Goal: Transaction & Acquisition: Purchase product/service

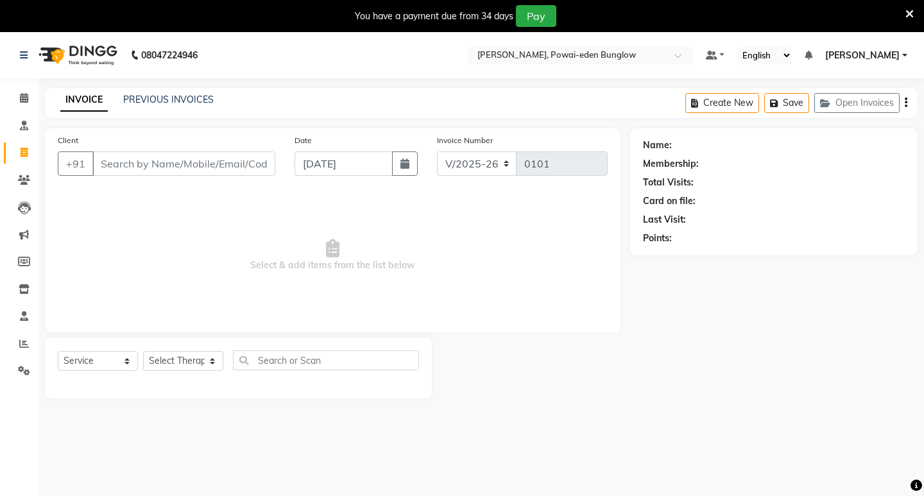
select select "6816"
select select "service"
click at [21, 372] on icon at bounding box center [24, 371] width 12 height 10
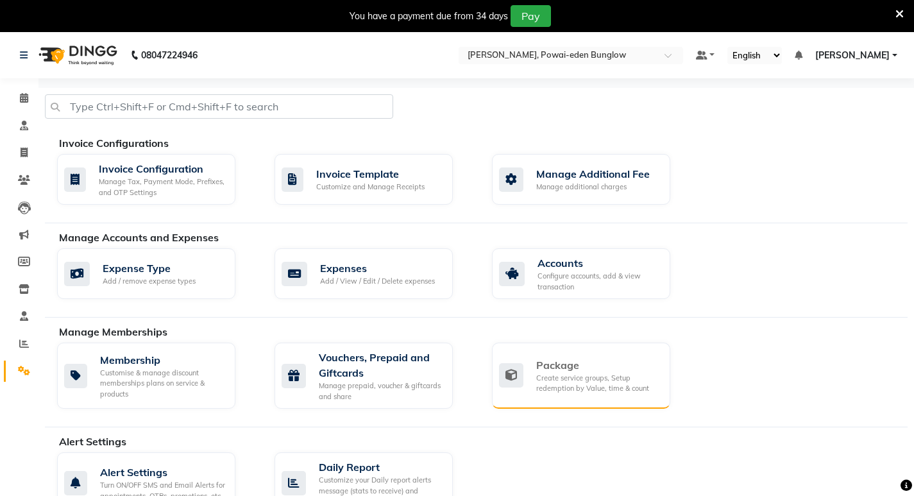
click at [550, 365] on div "Package" at bounding box center [598, 364] width 124 height 15
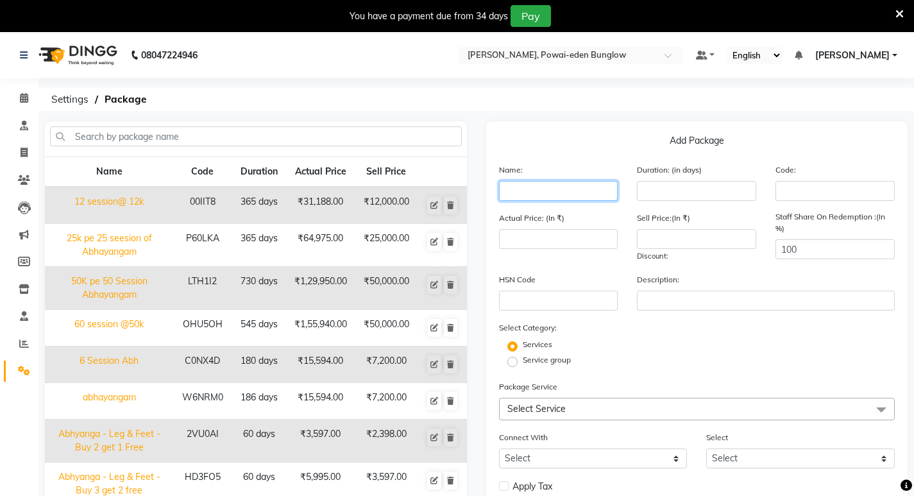
click at [515, 191] on input "text" at bounding box center [558, 191] width 119 height 20
type input "50"
click at [554, 413] on span "Select Service" at bounding box center [536, 409] width 58 height 12
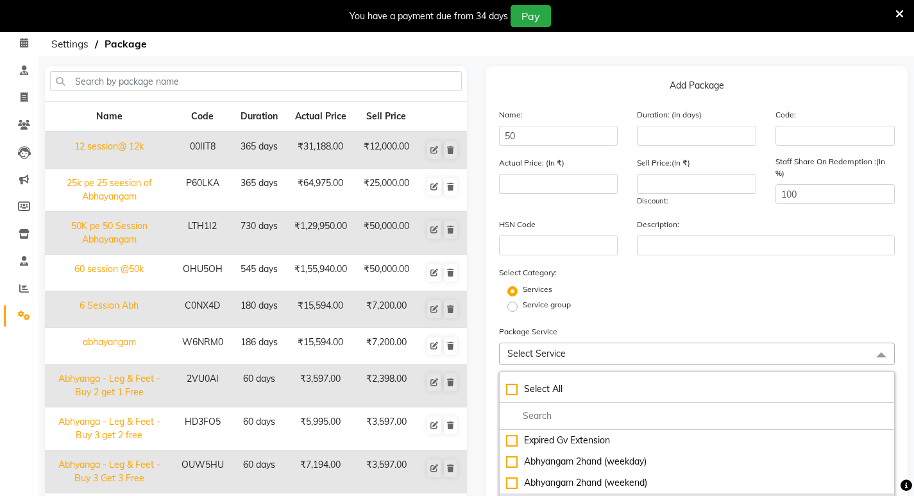
scroll to position [128, 0]
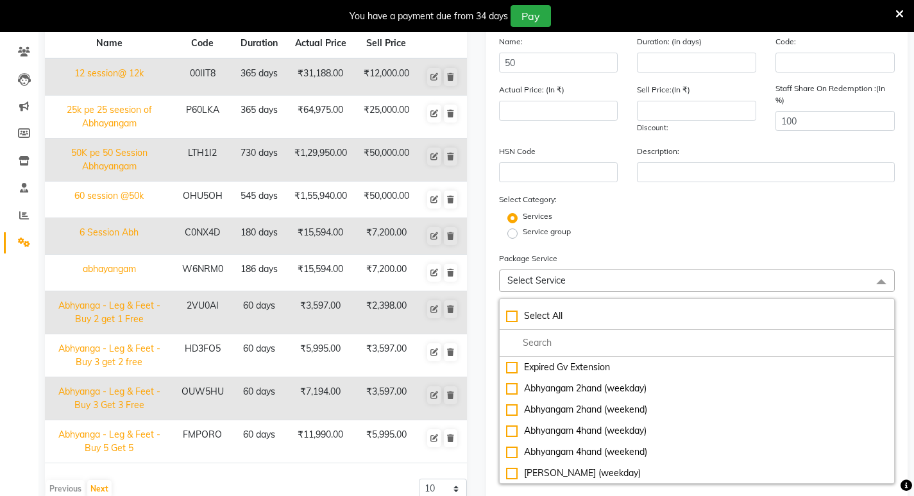
click at [527, 275] on span "Select Service" at bounding box center [536, 281] width 58 height 12
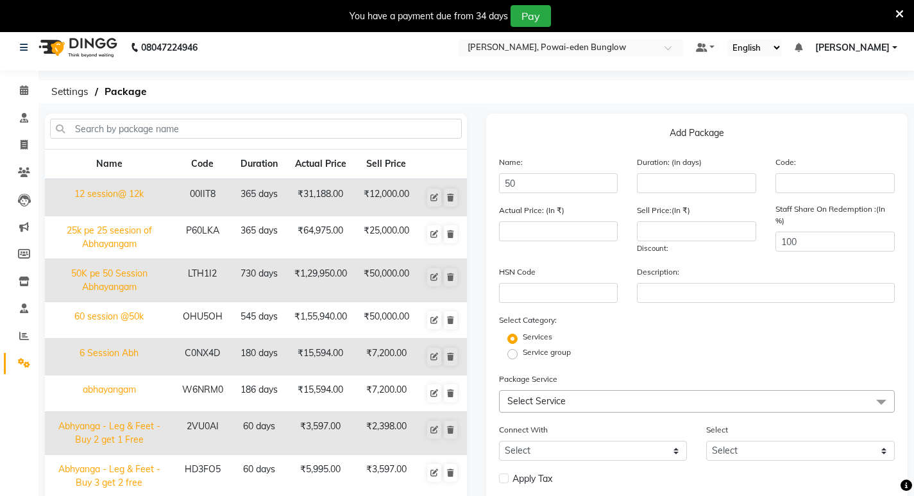
scroll to position [0, 0]
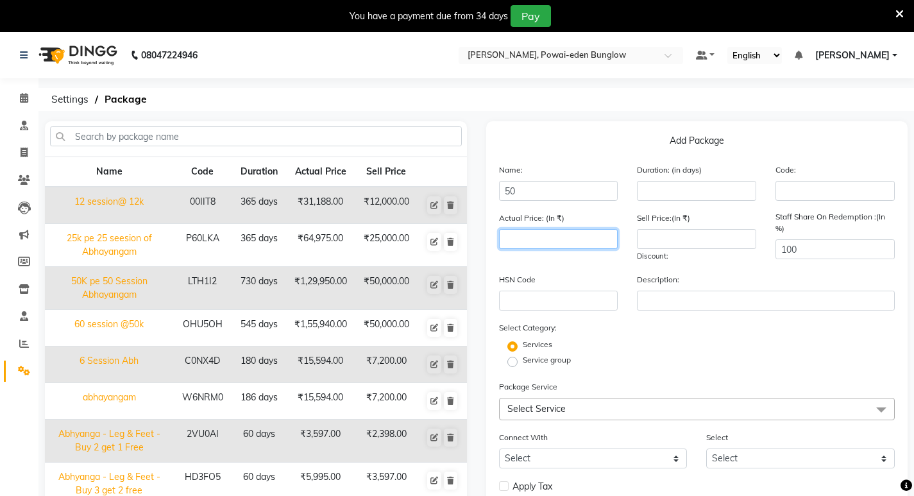
click at [612, 235] on input "number" at bounding box center [558, 239] width 119 height 20
type input "5"
type input "69950"
click at [639, 237] on input "number" at bounding box center [696, 239] width 119 height 20
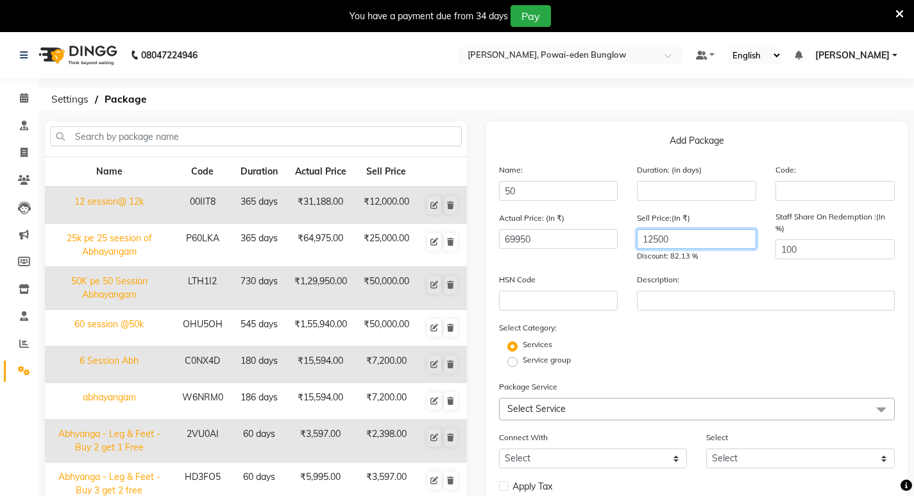
type input "12500"
click at [801, 246] on input "100" at bounding box center [835, 249] width 119 height 20
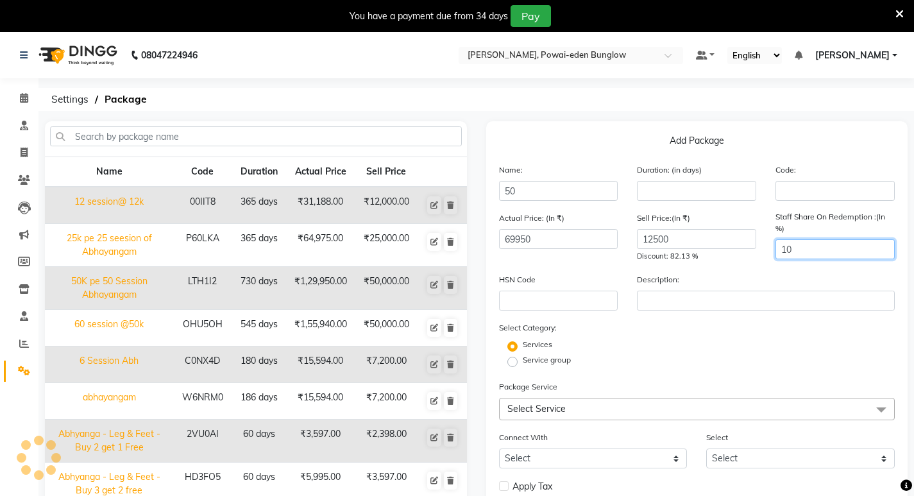
type input "1"
type input "0"
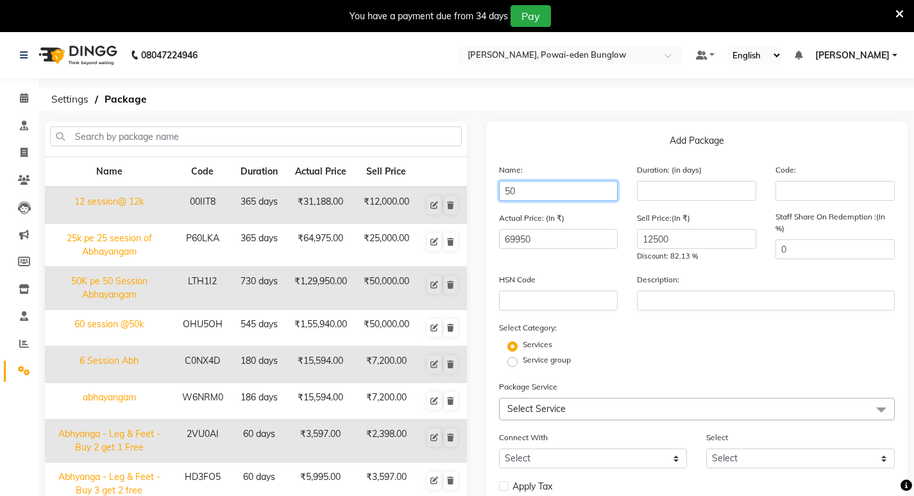
click at [518, 191] on input "50" at bounding box center [558, 191] width 119 height 20
type input "50 Padakalpa sess@ 12.5 K"
click at [881, 409] on span at bounding box center [882, 410] width 26 height 24
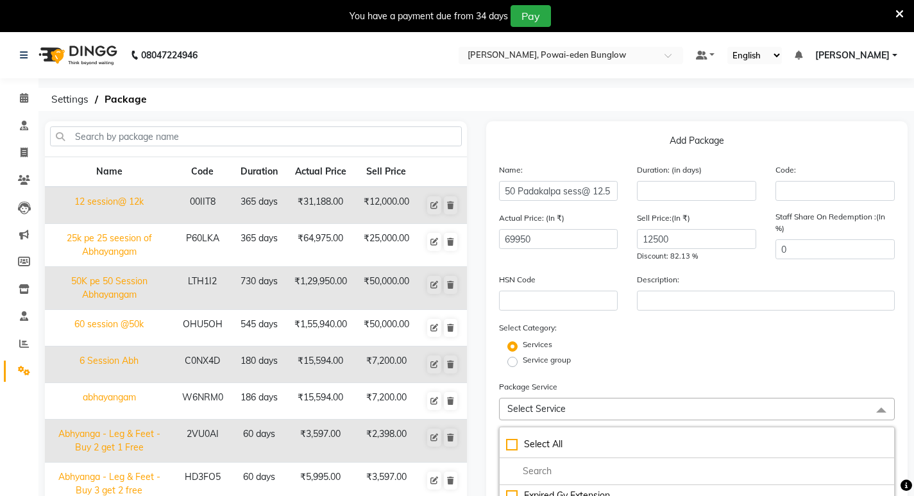
click at [881, 409] on span at bounding box center [882, 410] width 26 height 24
click at [565, 403] on span "Select Service" at bounding box center [697, 409] width 396 height 22
click at [507, 405] on span "Select Service" at bounding box center [536, 409] width 58 height 12
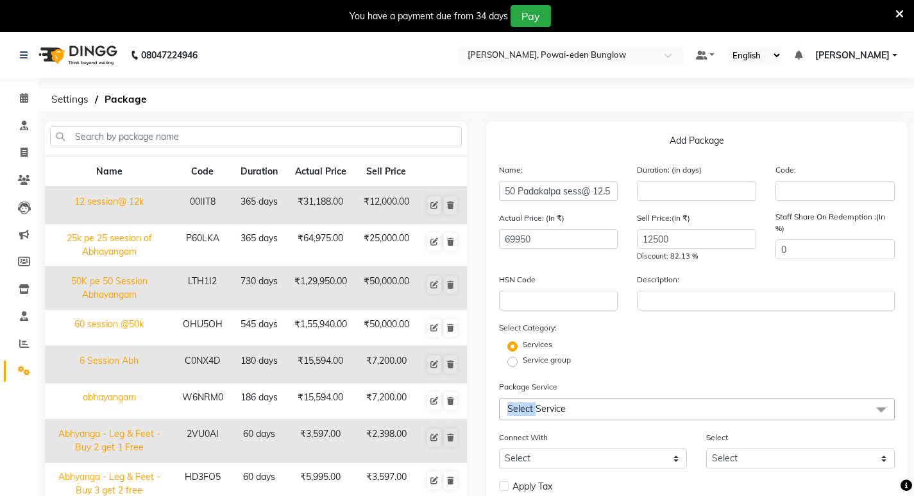
click at [519, 402] on span "Select Service" at bounding box center [697, 409] width 396 height 22
click at [516, 402] on span "Select Service" at bounding box center [697, 409] width 396 height 22
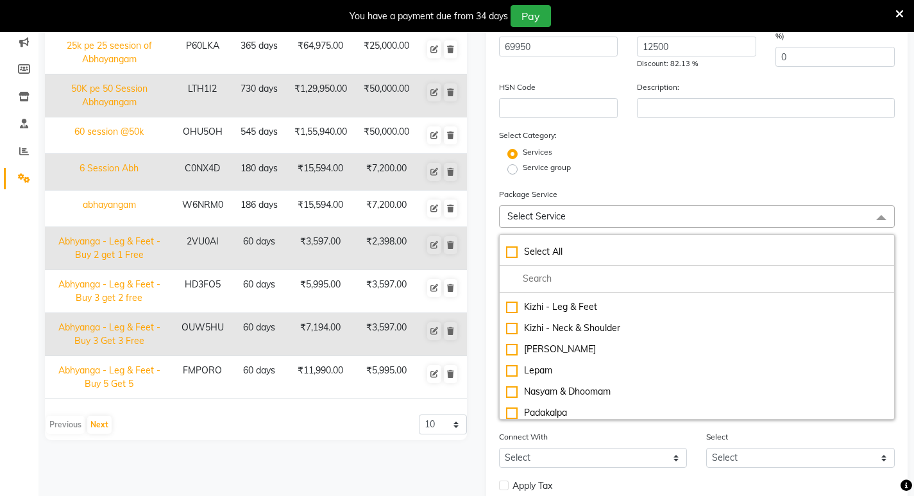
scroll to position [449, 0]
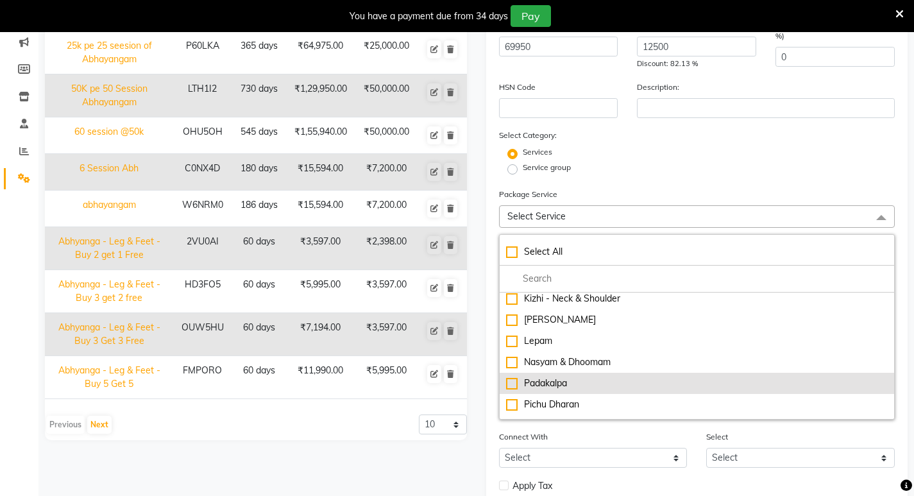
click at [515, 384] on div "Padakalpa" at bounding box center [697, 383] width 382 height 13
checkbox input "true"
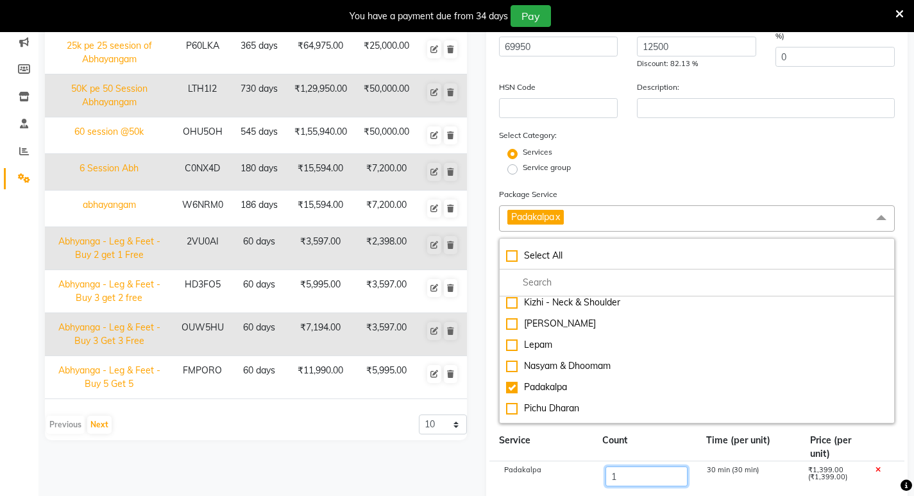
click at [617, 475] on input "1" at bounding box center [646, 476] width 82 height 20
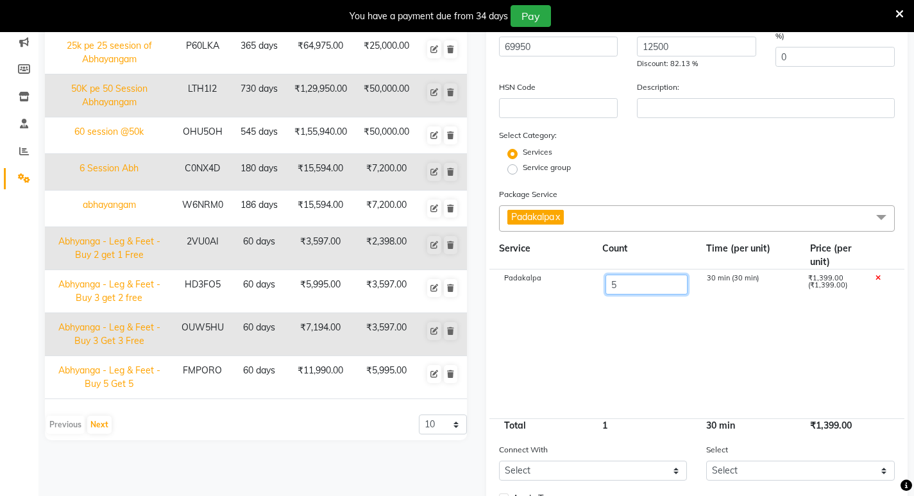
type input "50"
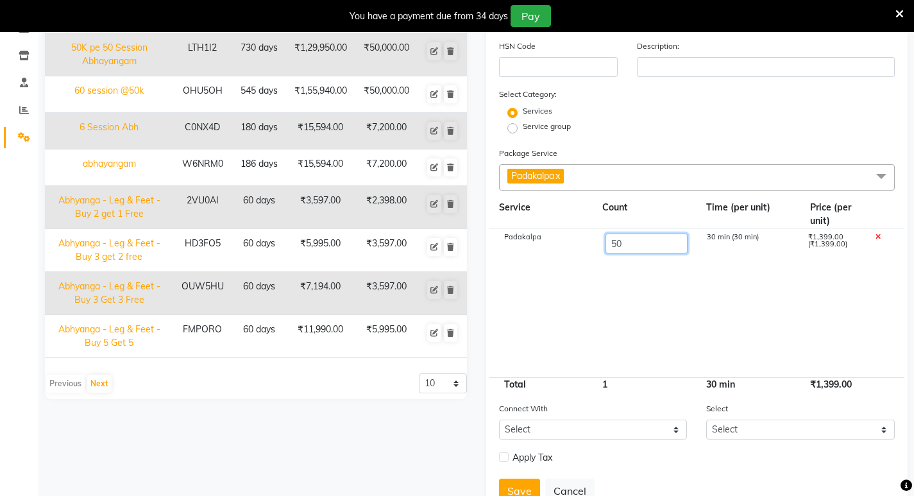
scroll to position [257, 0]
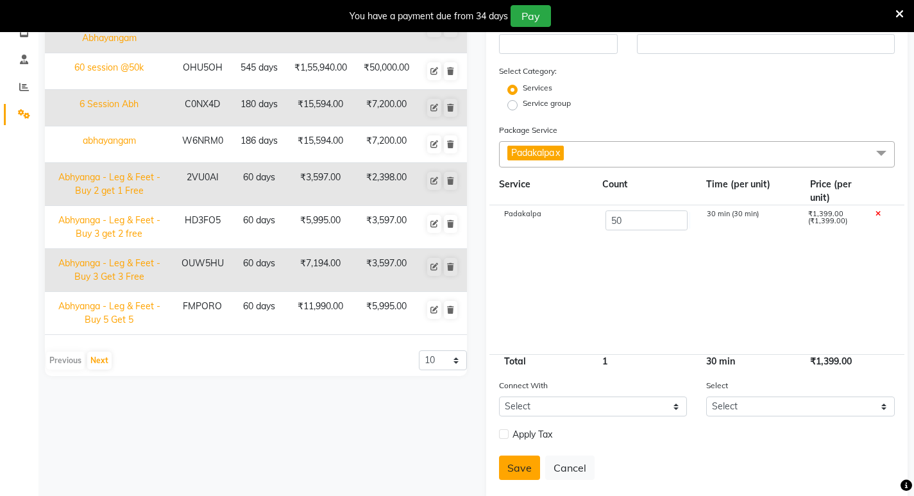
click at [519, 470] on button "Save" at bounding box center [519, 467] width 41 height 24
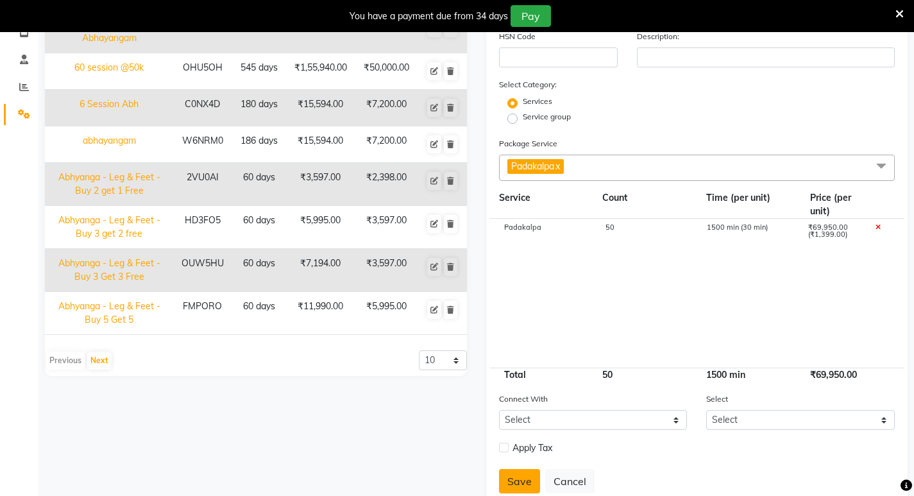
click at [525, 475] on button "Save" at bounding box center [519, 481] width 41 height 24
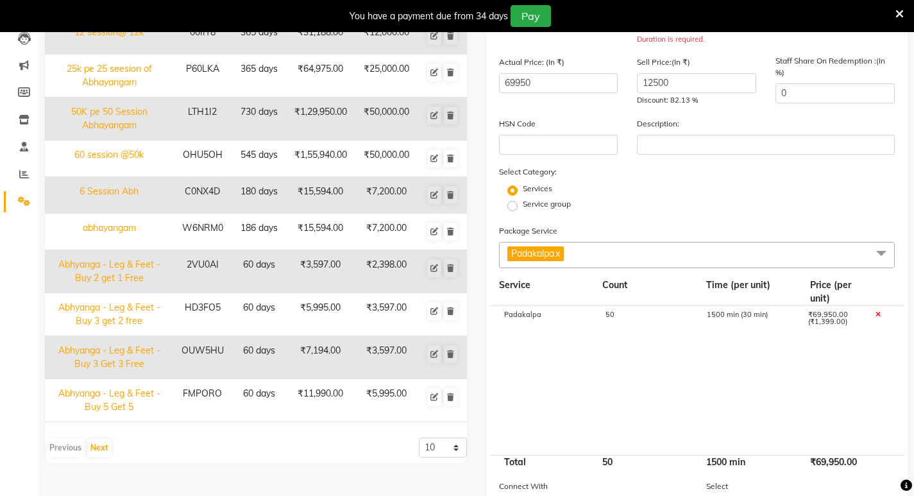
scroll to position [0, 0]
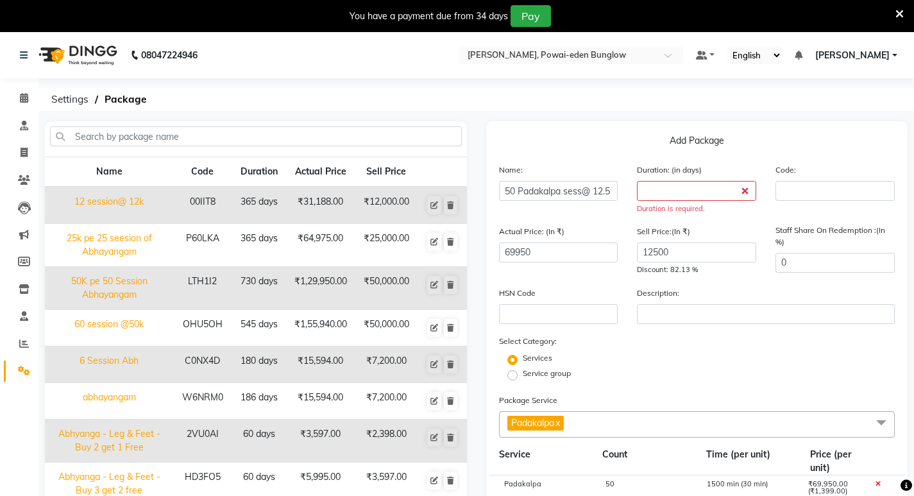
click at [699, 180] on div "Duration: (in days) Duration is required." at bounding box center [696, 188] width 139 height 51
click at [685, 207] on div "Duration is required." at bounding box center [696, 208] width 119 height 11
click at [689, 191] on input "number" at bounding box center [696, 191] width 119 height 20
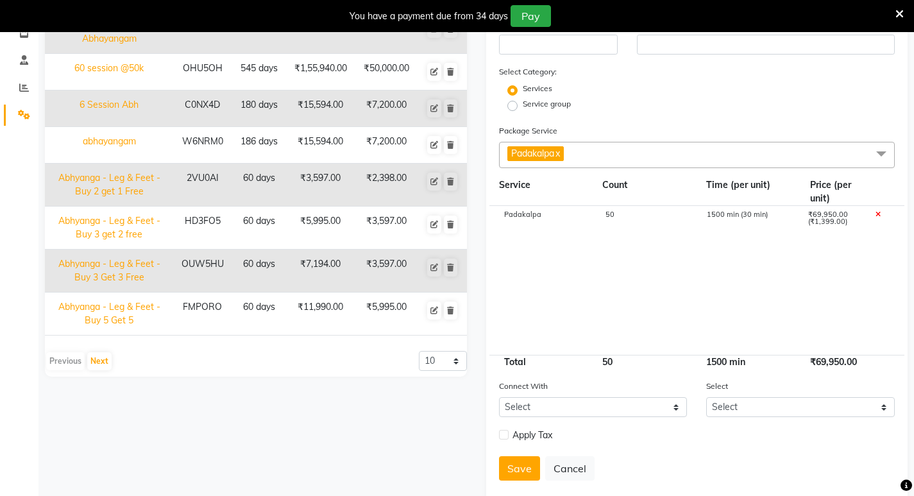
scroll to position [283, 0]
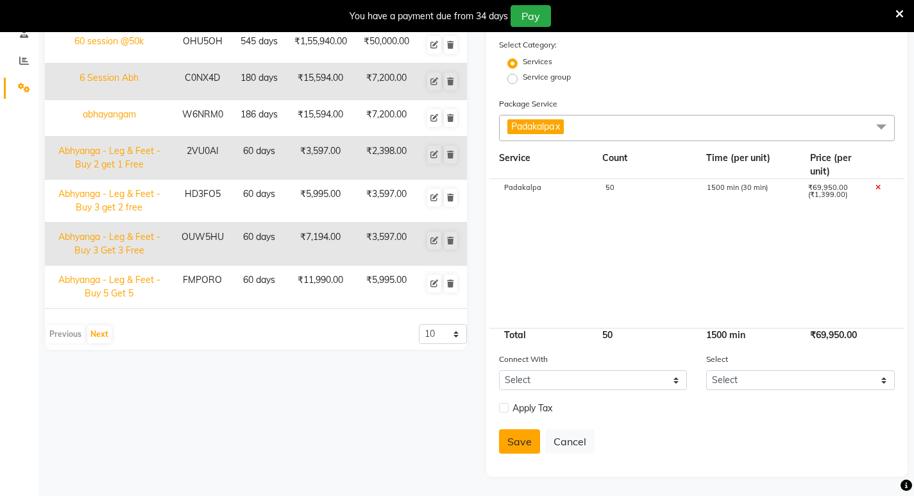
type input "568"
click at [510, 438] on button "Save" at bounding box center [519, 441] width 41 height 24
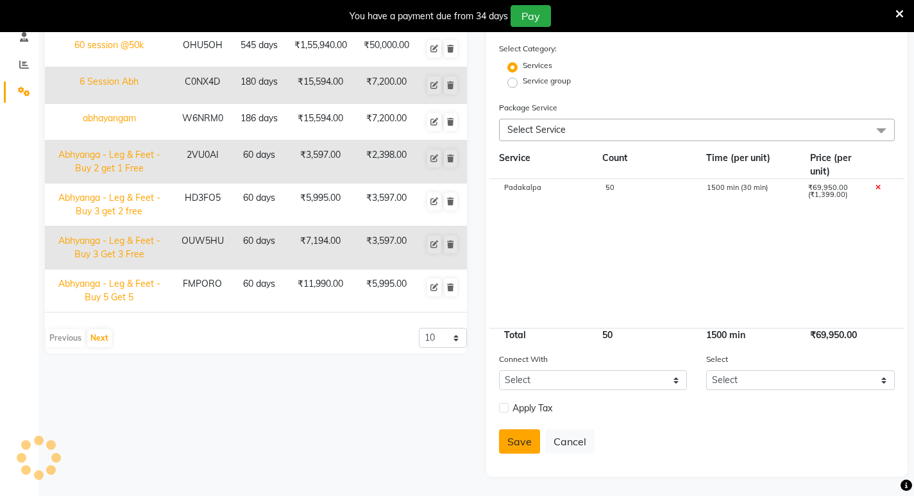
select select
checkbox input "false"
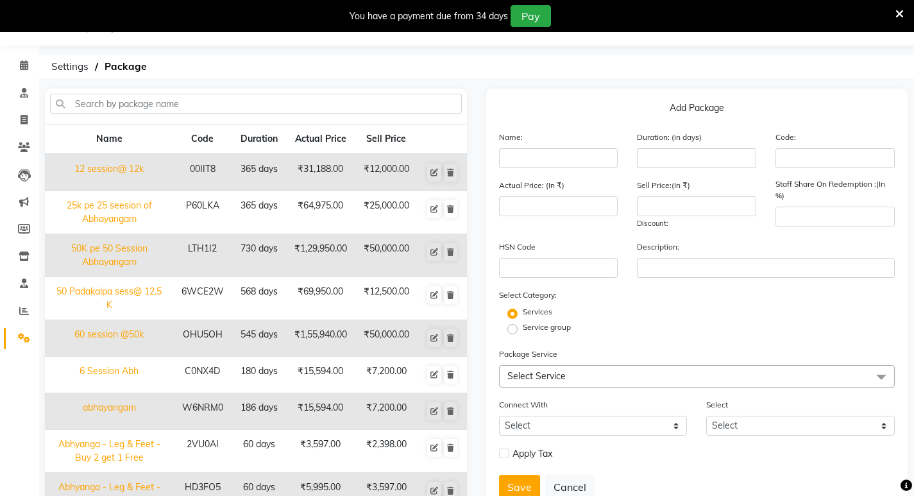
scroll to position [28, 0]
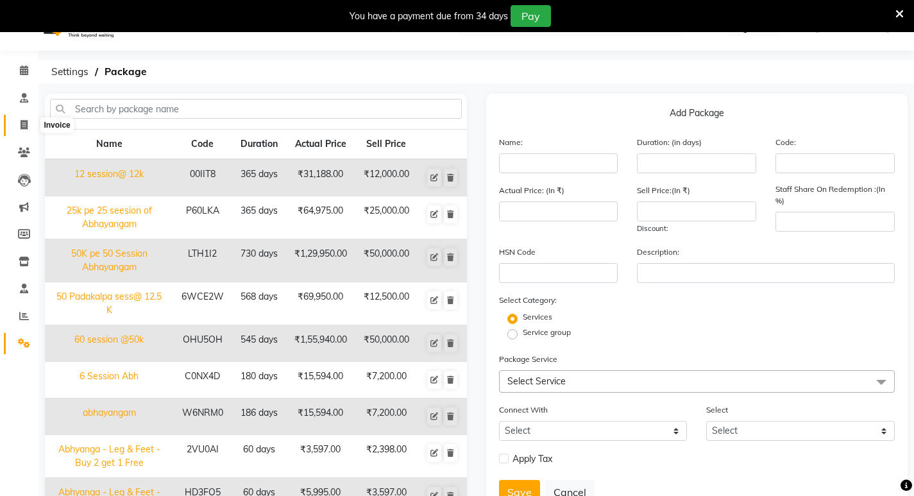
click at [21, 128] on icon at bounding box center [24, 125] width 7 height 10
select select "6816"
select select "service"
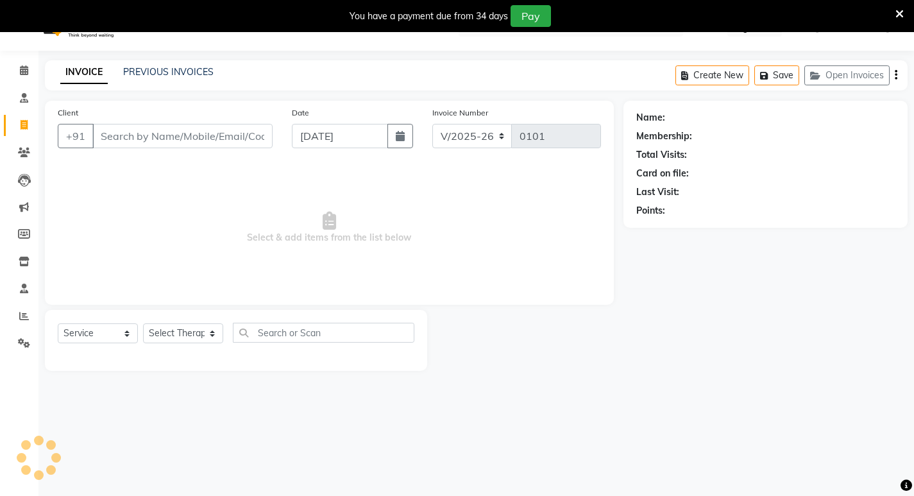
scroll to position [32, 0]
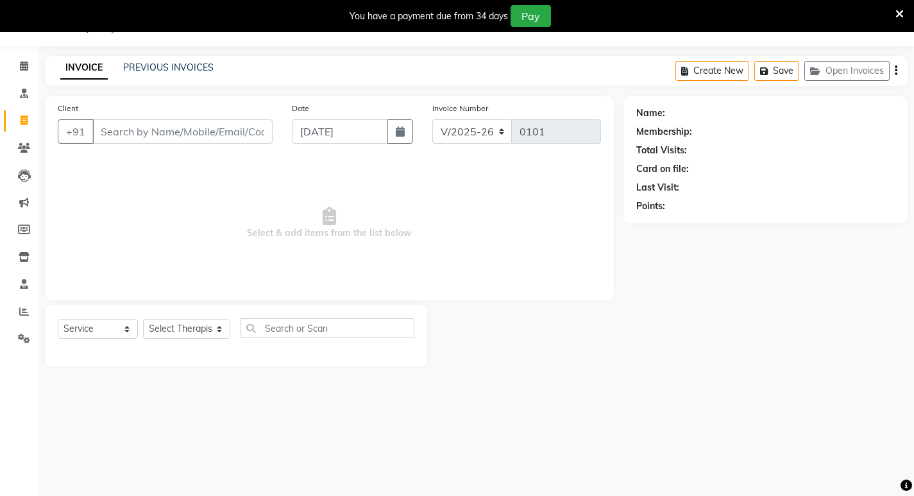
click at [109, 132] on input "Client" at bounding box center [182, 131] width 180 height 24
click at [121, 0] on html "08047224946 Select Location × [PERSON_NAME], Powai-eden Bunglow Default Panel M…" at bounding box center [457, 216] width 914 height 496
drag, startPoint x: 28, startPoint y: 90, endPoint x: 26, endPoint y: 124, distance: 34.7
click at [28, 92] on icon at bounding box center [24, 94] width 8 height 10
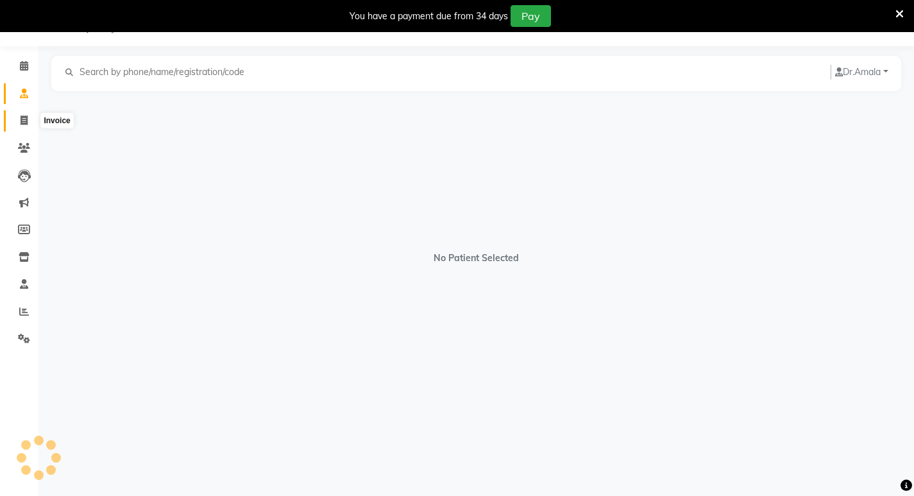
click at [26, 124] on icon at bounding box center [24, 120] width 7 height 10
select select "6816"
select select "service"
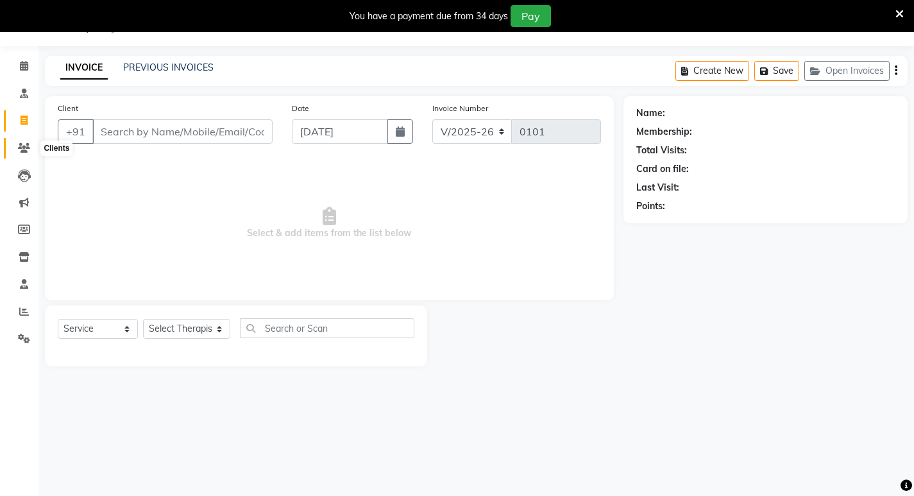
click at [19, 146] on icon at bounding box center [24, 148] width 12 height 10
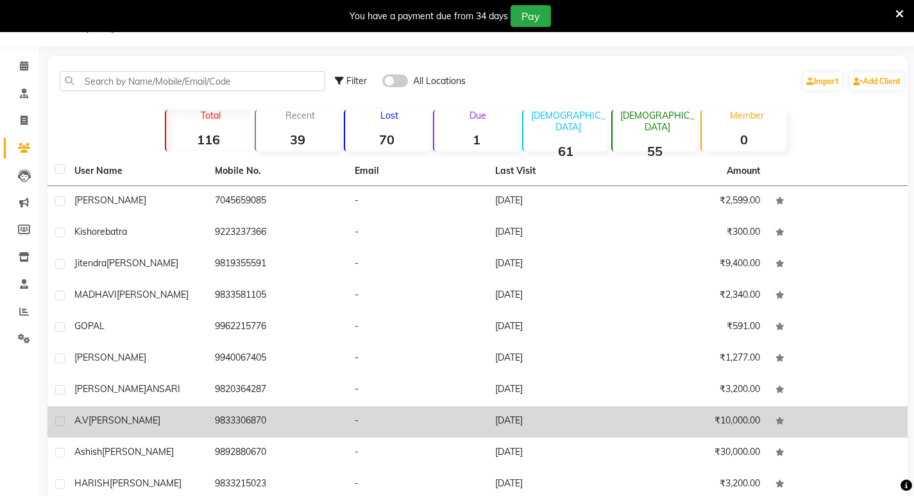
drag, startPoint x: 281, startPoint y: 415, endPoint x: 208, endPoint y: 416, distance: 72.5
click at [208, 416] on td "9833306870" at bounding box center [277, 421] width 140 height 31
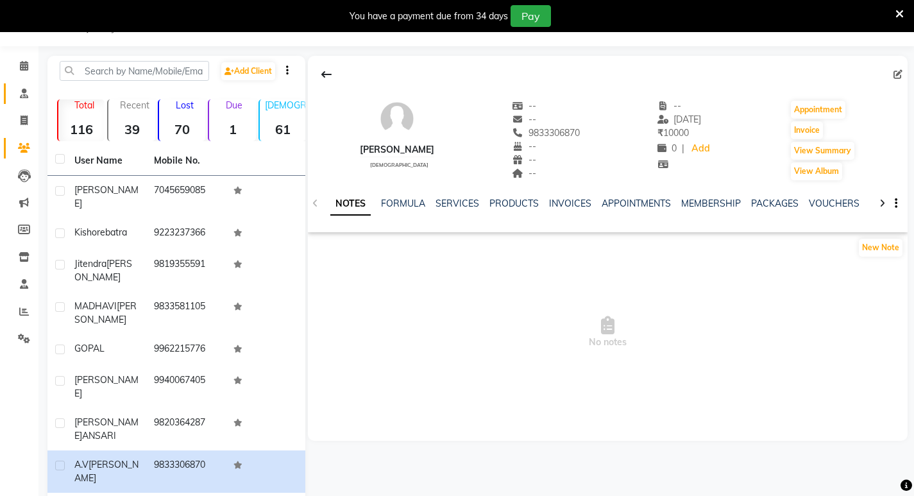
click at [26, 85] on link "Consultation" at bounding box center [19, 93] width 31 height 21
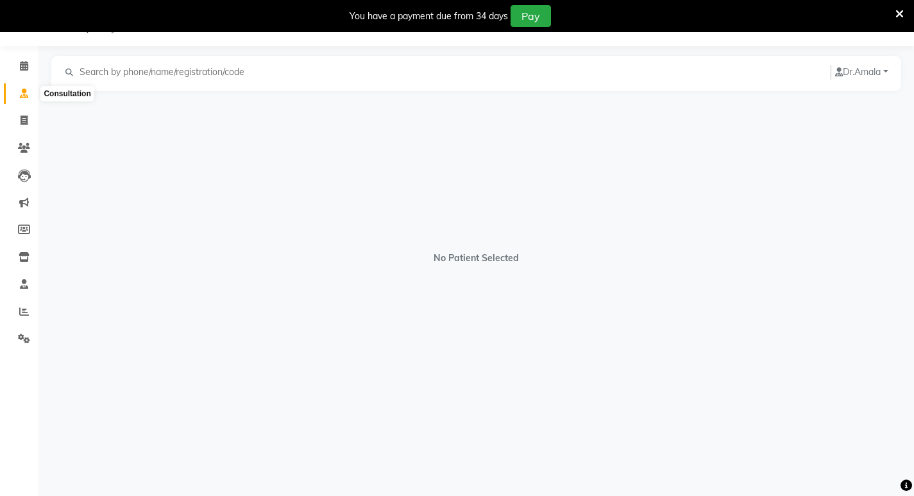
click at [27, 91] on icon at bounding box center [24, 94] width 8 height 10
click at [13, 118] on span at bounding box center [24, 121] width 22 height 15
select select "6816"
select select "service"
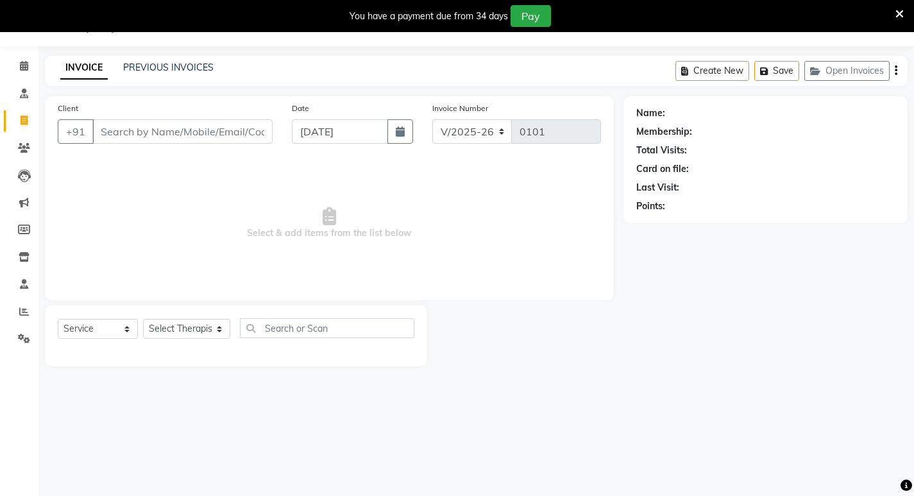
click at [400, 118] on div "Date [DATE]" at bounding box center [352, 127] width 140 height 53
drag, startPoint x: 396, startPoint y: 128, endPoint x: 397, endPoint y: 142, distance: 13.5
click at [397, 133] on icon "button" at bounding box center [400, 131] width 9 height 10
select select "9"
select select "2025"
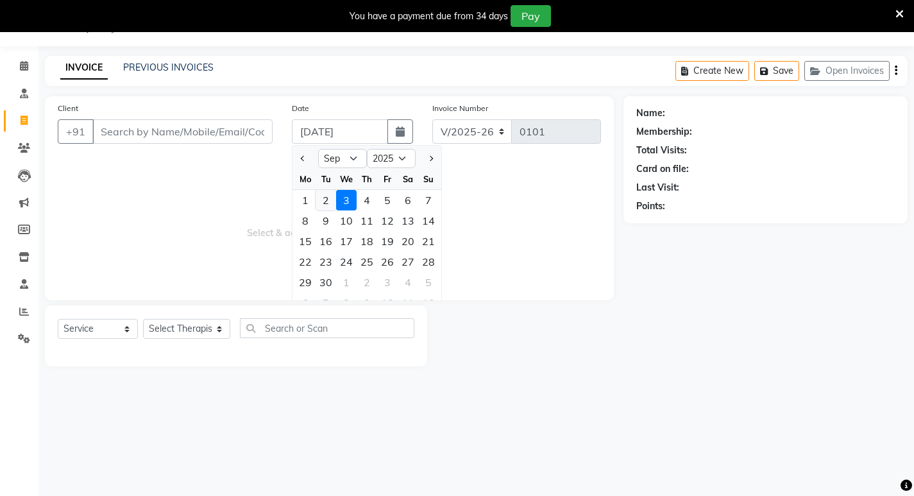
click at [327, 201] on div "2" at bounding box center [326, 200] width 21 height 21
type input "[DATE]"
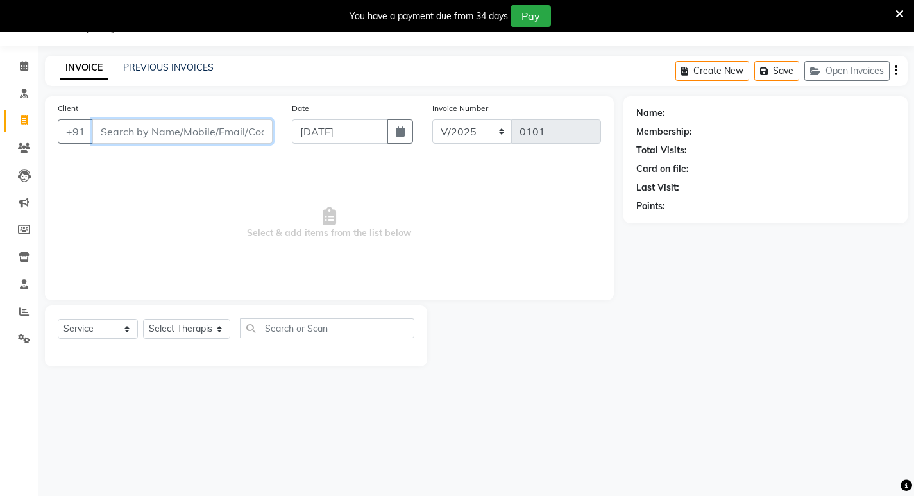
click at [140, 137] on input "Client" at bounding box center [182, 131] width 180 height 24
paste input "9833306870"
type input "9833306870"
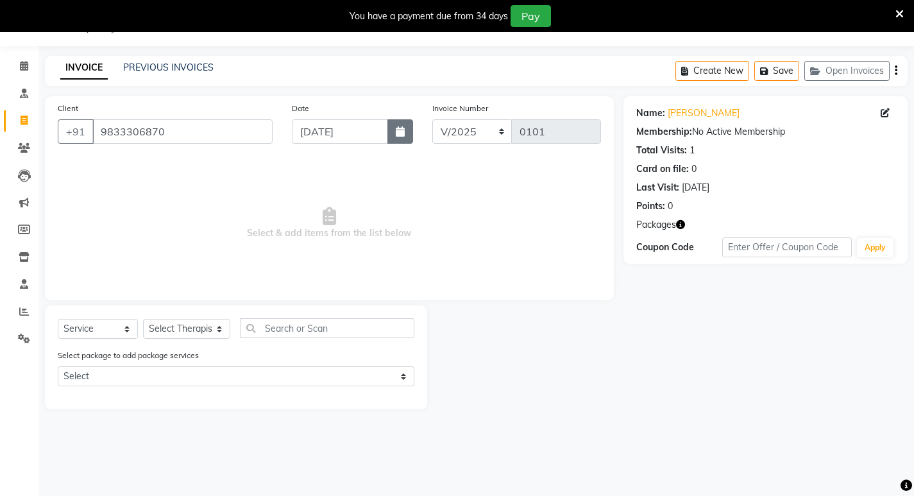
click at [402, 136] on icon "button" at bounding box center [400, 131] width 9 height 10
select select "9"
select select "2025"
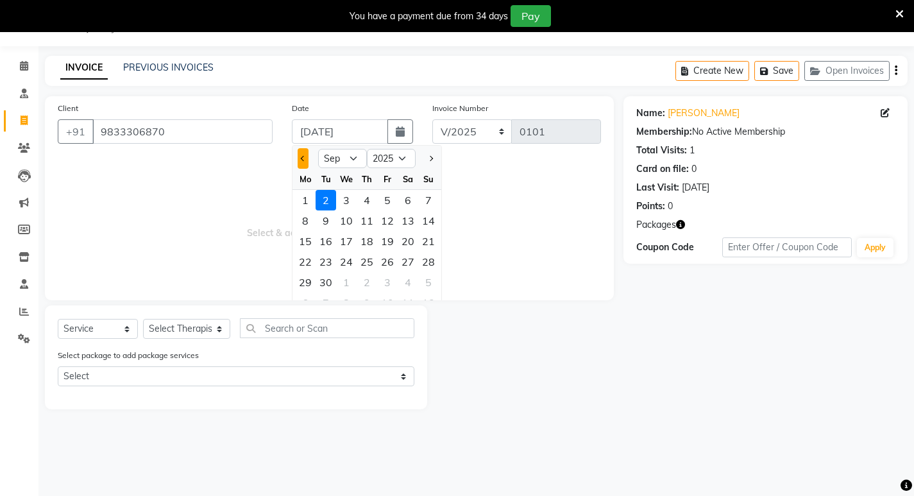
click at [296, 157] on div at bounding box center [306, 158] width 26 height 21
click at [307, 159] on button "Previous month" at bounding box center [303, 158] width 11 height 21
select select "8"
click at [433, 285] on div "31" at bounding box center [428, 282] width 21 height 21
type input "[DATE]"
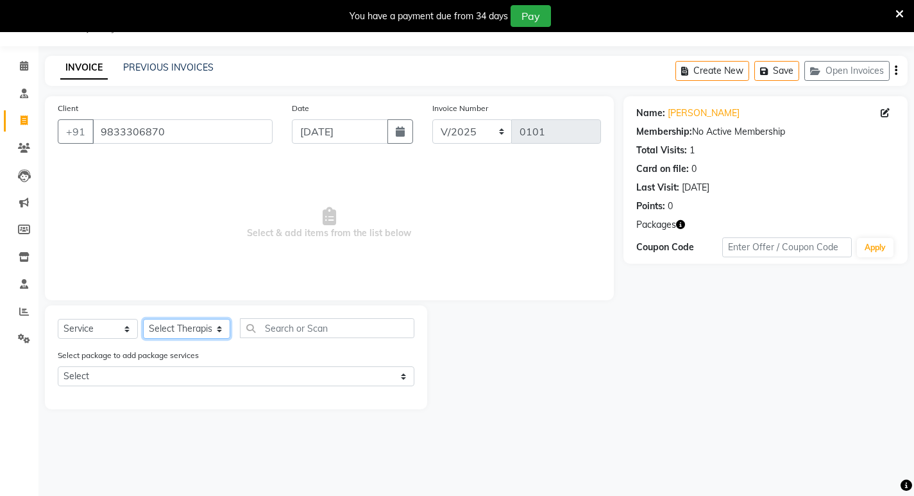
click at [198, 334] on select "Select Therapist [PERSON_NAME] [PERSON_NAME] [PERSON_NAME] Bibina [PERSON_NAME]…" at bounding box center [186, 329] width 87 height 20
select select "72192"
click at [143, 319] on select "Select Therapist [PERSON_NAME] [PERSON_NAME] [PERSON_NAME] Bibina [PERSON_NAME]…" at bounding box center [186, 329] width 87 height 20
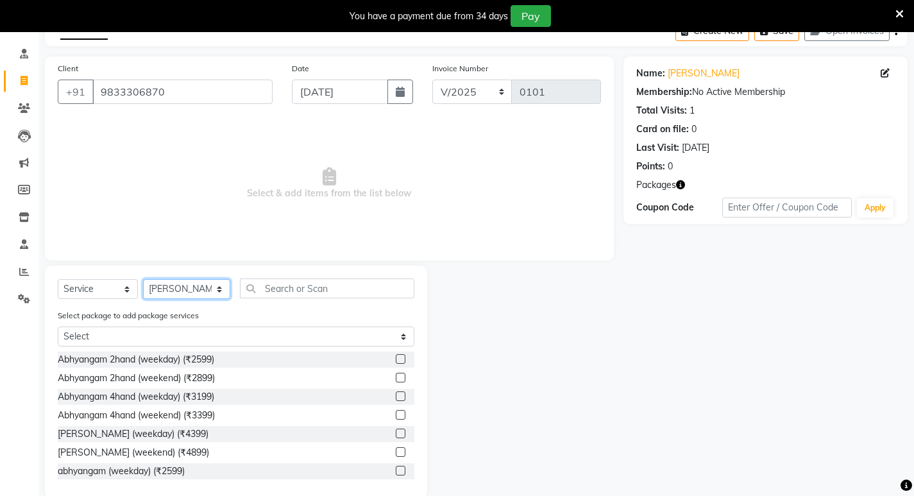
scroll to position [93, 0]
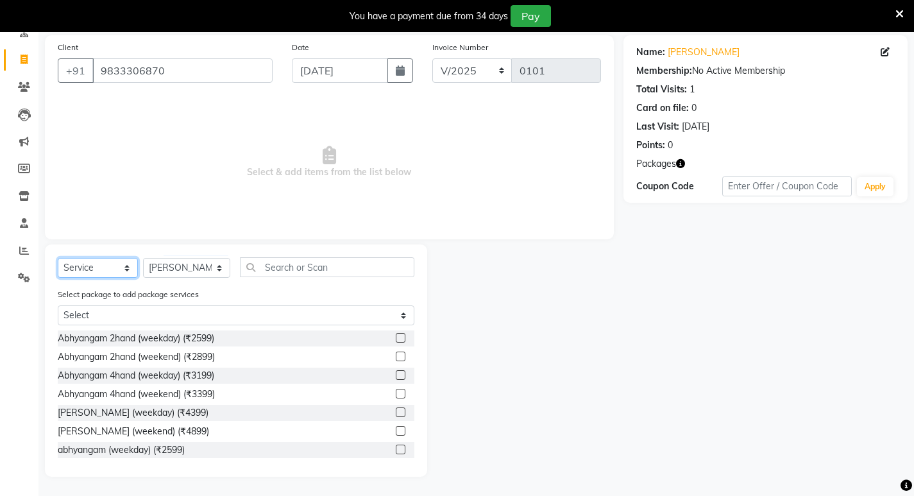
click at [126, 269] on select "Select Service Product Membership Package Voucher Prepaid Gift Card" at bounding box center [98, 268] width 80 height 20
select select "package"
click at [58, 278] on select "Select Service Product Membership Package Voucher Prepaid Gift Card" at bounding box center [98, 268] width 80 height 20
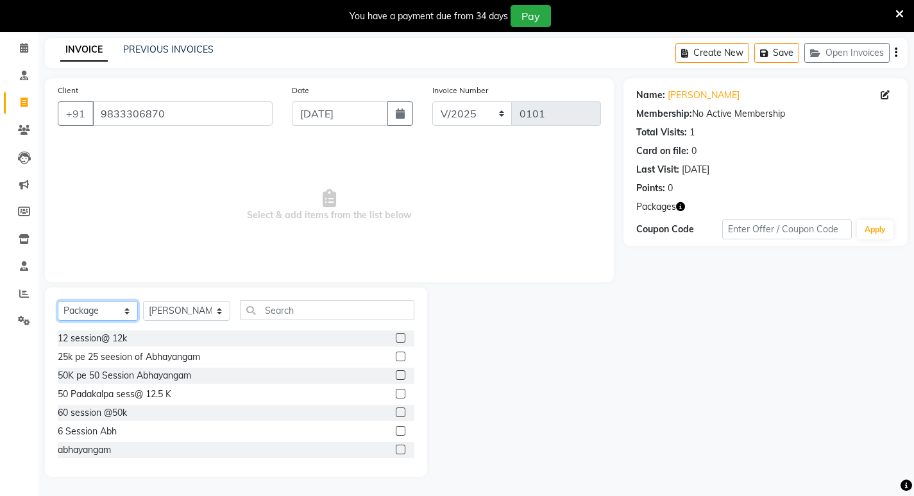
scroll to position [50, 0]
click at [171, 393] on div "50 Padakalpa sess@ 12.5 K" at bounding box center [115, 393] width 114 height 13
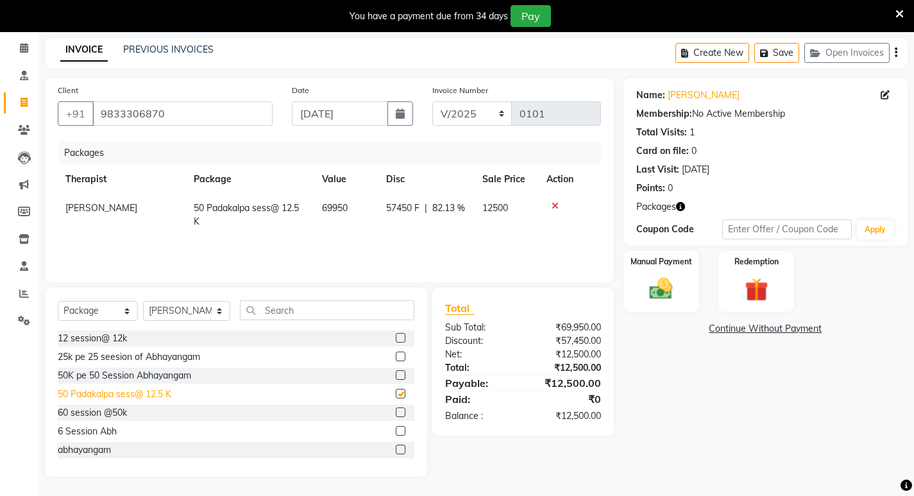
checkbox input "false"
click at [666, 263] on label "Manual Payment" at bounding box center [661, 261] width 64 height 12
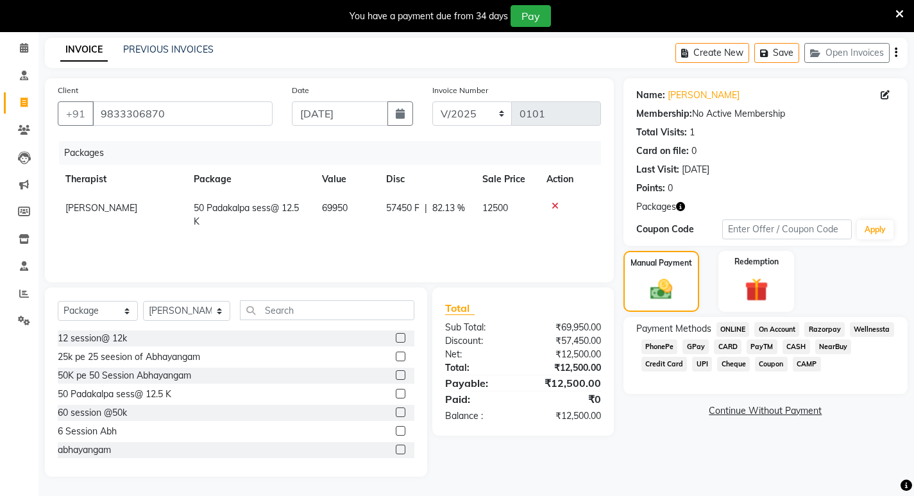
click at [801, 348] on span "CASH" at bounding box center [797, 346] width 28 height 15
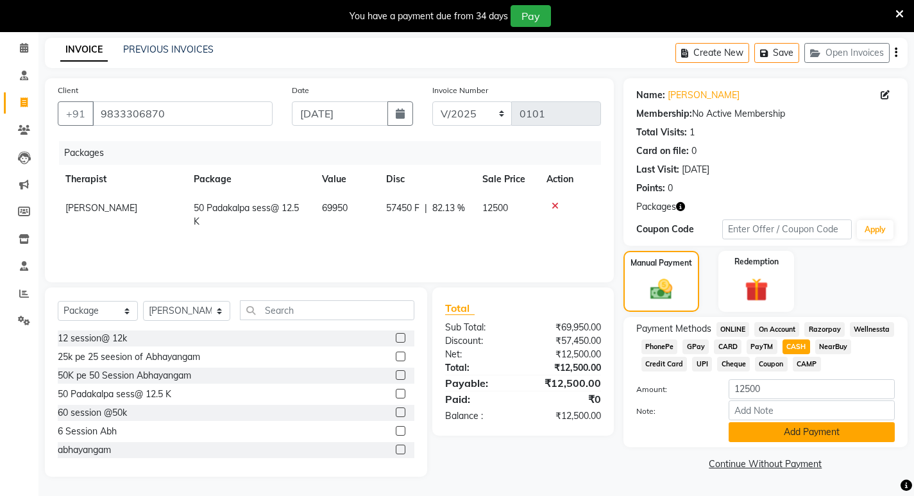
click at [784, 437] on button "Add Payment" at bounding box center [812, 432] width 166 height 20
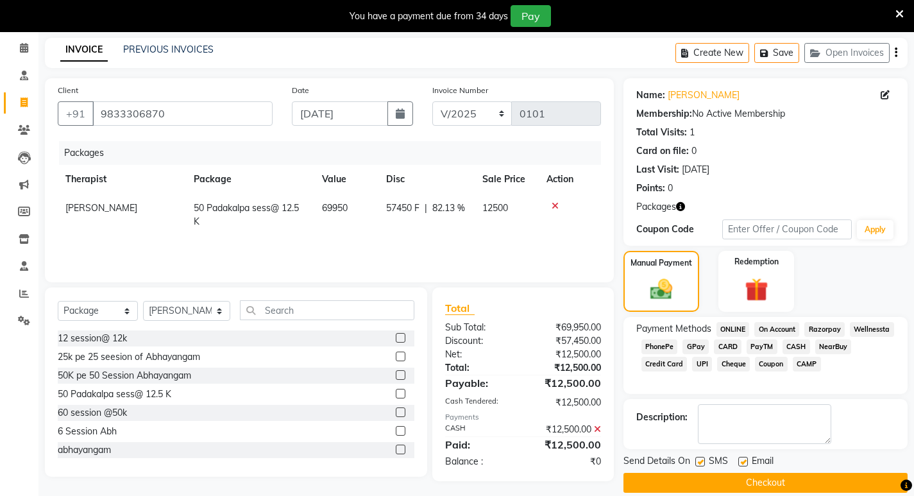
click at [775, 486] on button "Checkout" at bounding box center [766, 483] width 284 height 20
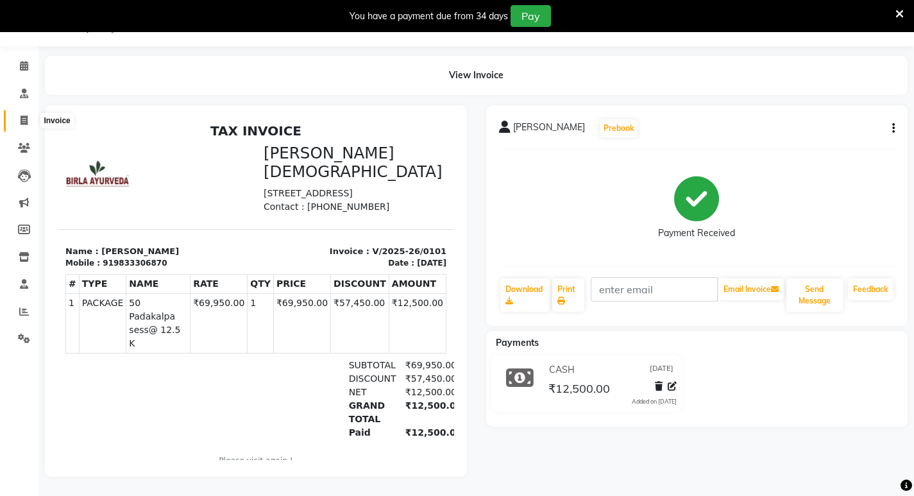
click at [22, 115] on icon at bounding box center [24, 120] width 7 height 10
select select "6816"
select select "service"
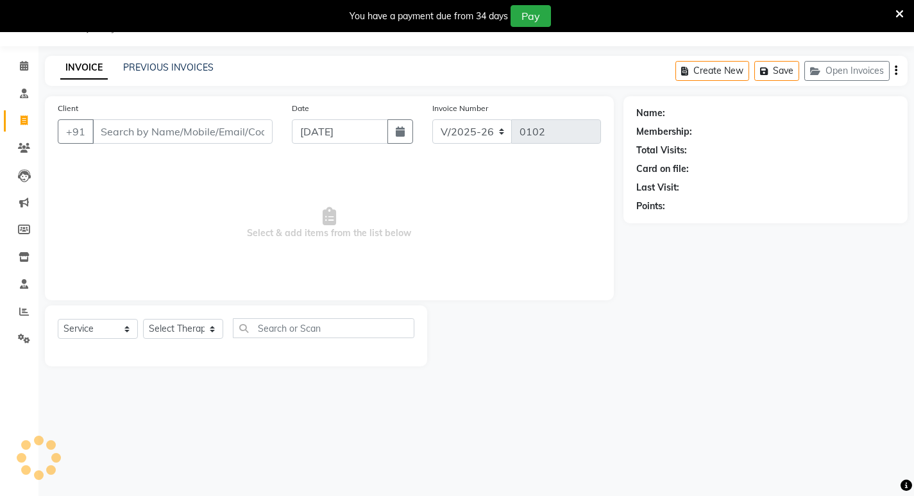
scroll to position [32, 0]
click at [117, 133] on input "Client" at bounding box center [182, 131] width 180 height 24
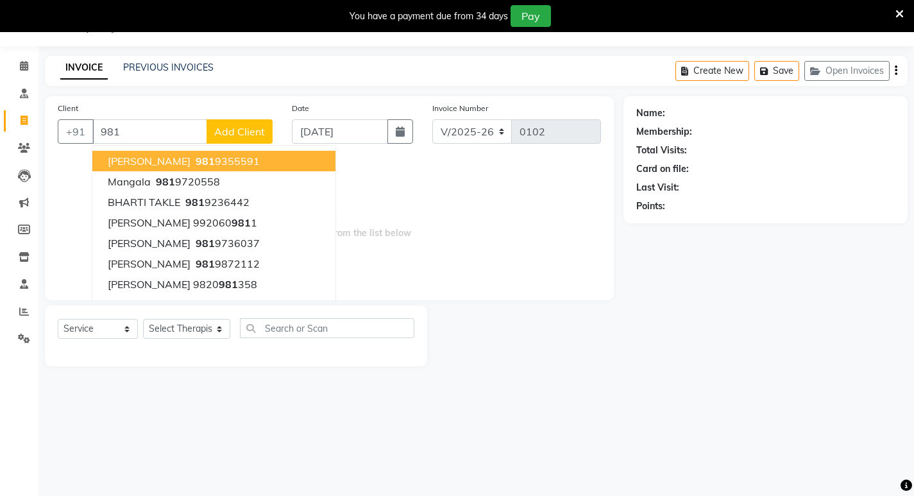
click at [131, 162] on span "[PERSON_NAME]" at bounding box center [149, 161] width 83 height 13
type input "9819355591"
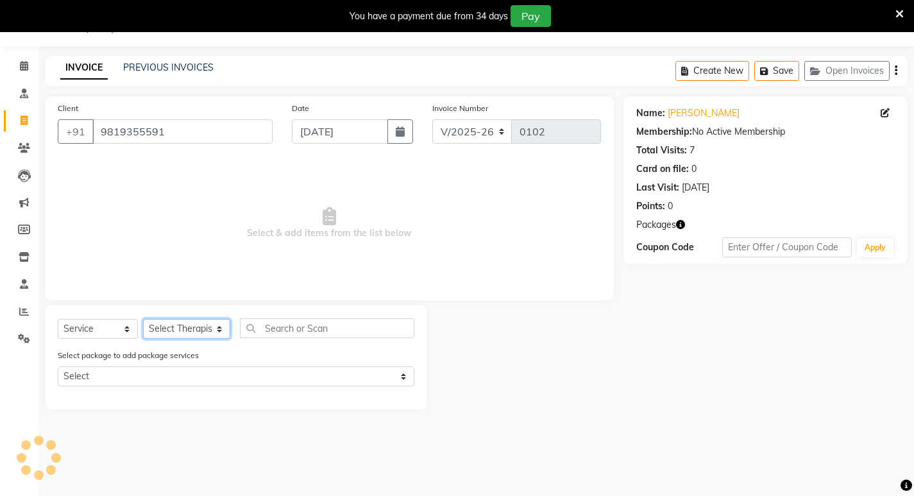
click at [214, 331] on select "Select Therapist [PERSON_NAME] [PERSON_NAME] [PERSON_NAME] Bibina [PERSON_NAME]…" at bounding box center [186, 329] width 87 height 20
click at [155, 332] on select "Select Therapist [PERSON_NAME] [PERSON_NAME] [PERSON_NAME] Bibina [PERSON_NAME]…" at bounding box center [186, 329] width 87 height 20
click at [210, 329] on select "Select Therapist [PERSON_NAME] [PERSON_NAME] [PERSON_NAME] Bibina [PERSON_NAME]…" at bounding box center [186, 329] width 87 height 20
click at [190, 325] on select "Select Therapist [PERSON_NAME] [PERSON_NAME] [PERSON_NAME] Bibina [PERSON_NAME]…" at bounding box center [186, 329] width 87 height 20
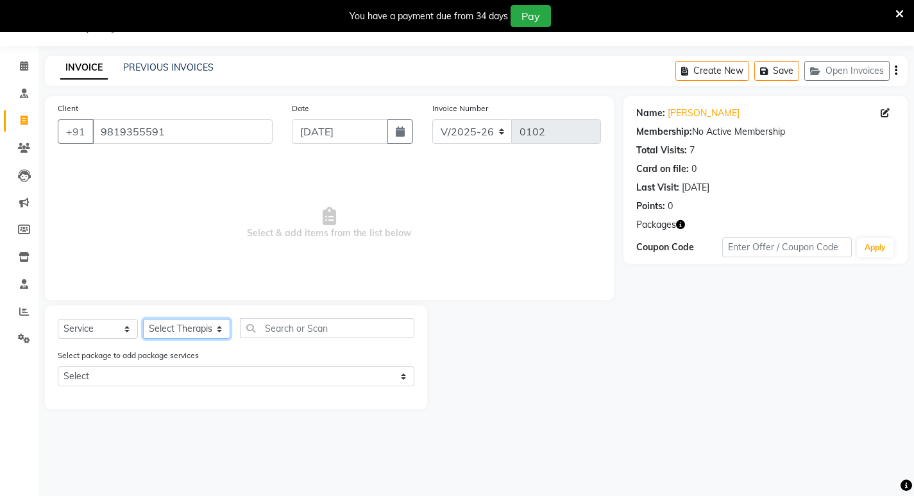
select select "72192"
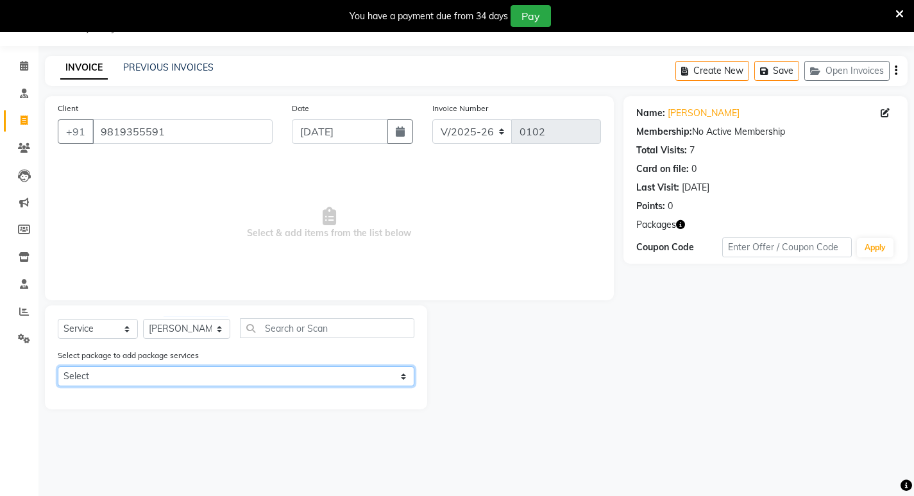
click at [400, 374] on select "Select 6 Session Abh" at bounding box center [236, 376] width 357 height 20
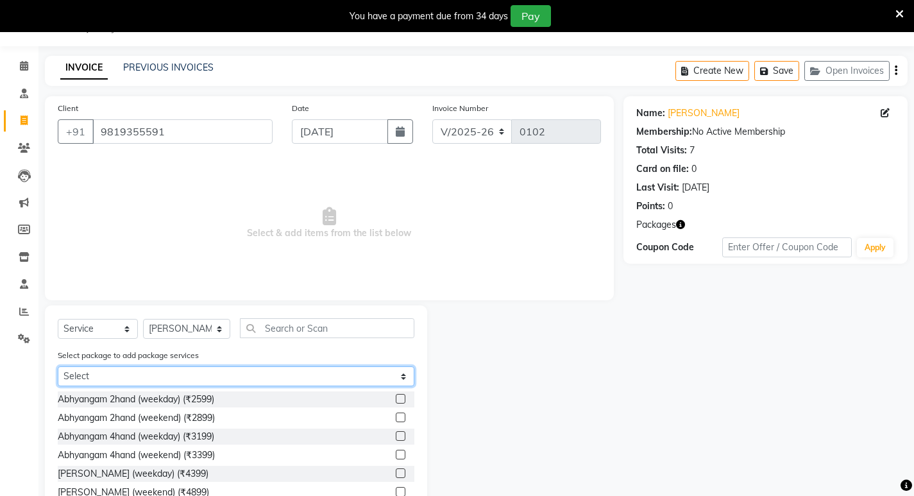
select select "1: Object"
click at [58, 366] on select "Select 6 Session Abh" at bounding box center [236, 376] width 357 height 20
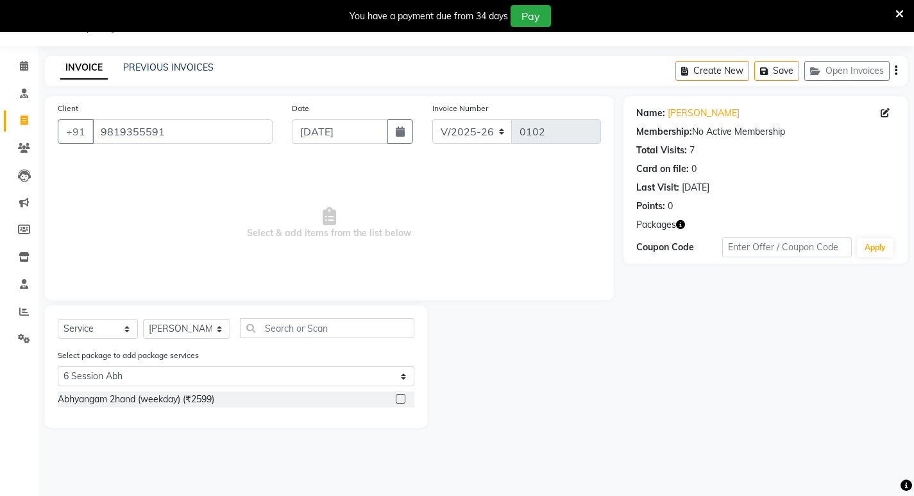
click at [398, 398] on label at bounding box center [401, 399] width 10 height 10
click at [398, 398] on input "checkbox" at bounding box center [400, 399] width 8 height 8
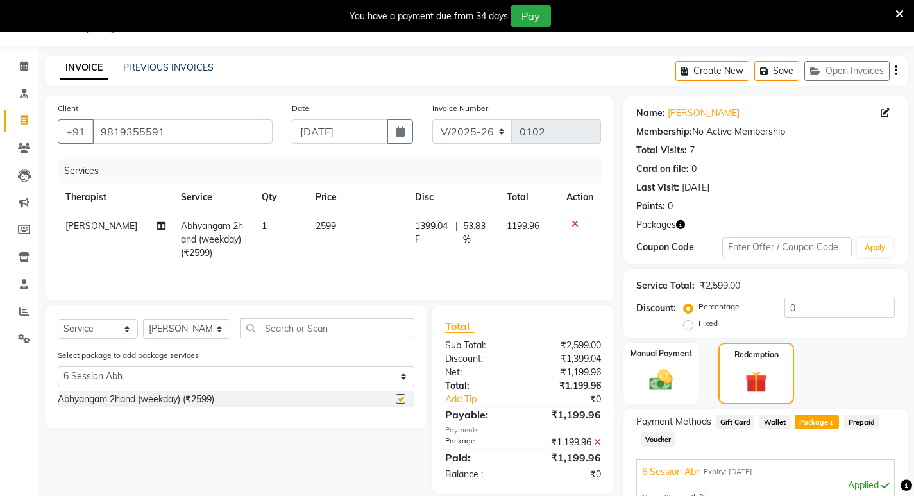
checkbox input "false"
click at [755, 379] on img at bounding box center [756, 382] width 37 height 28
click at [813, 423] on span "Package 1" at bounding box center [817, 421] width 44 height 15
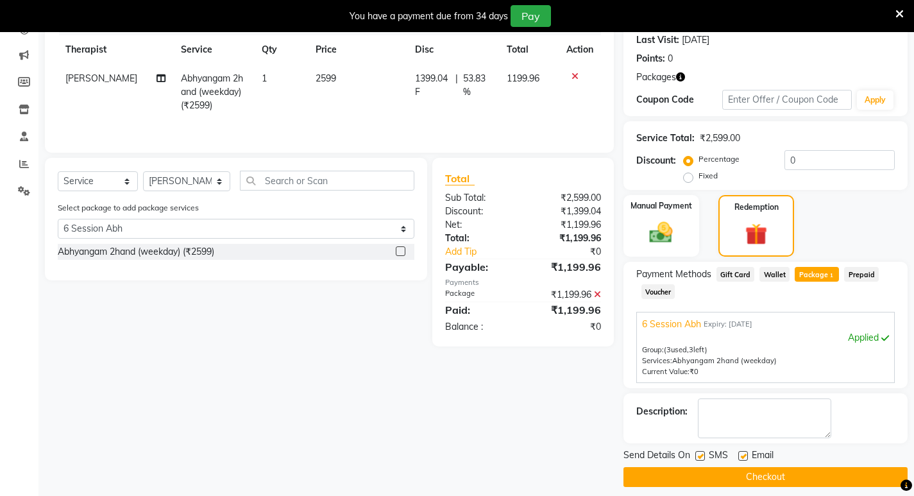
scroll to position [190, 0]
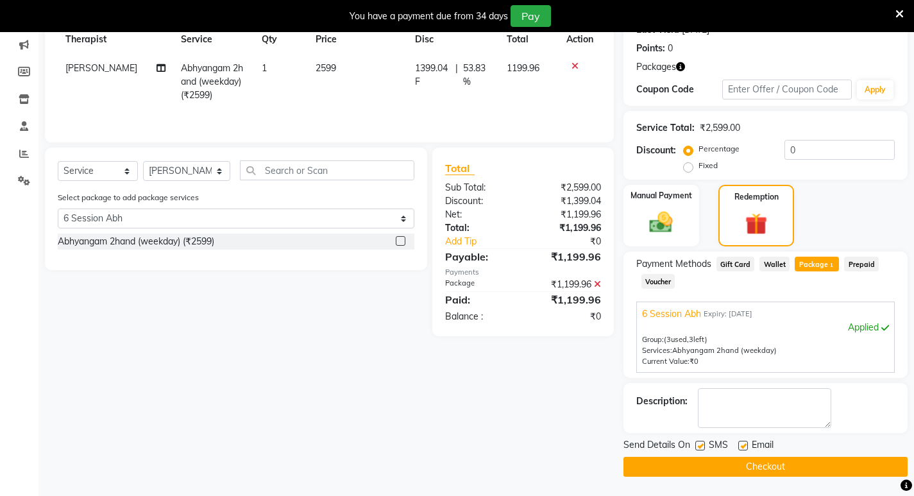
click at [760, 466] on button "Checkout" at bounding box center [766, 467] width 284 height 20
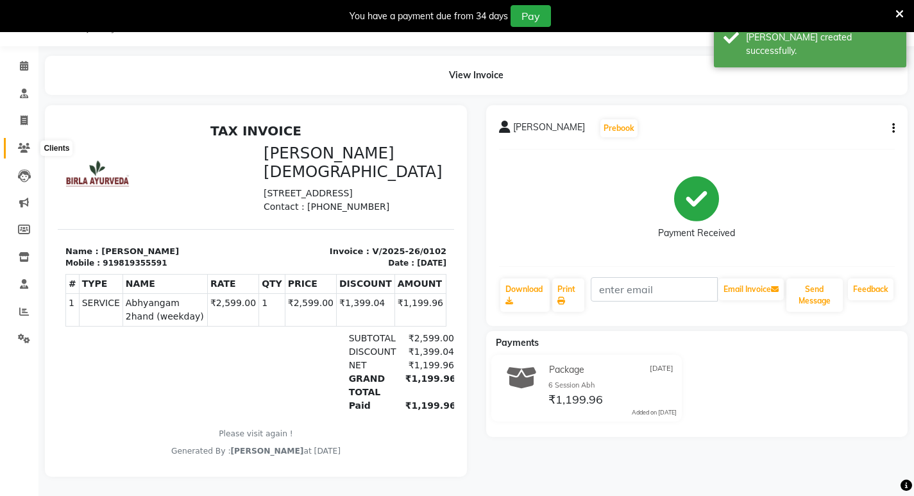
click at [24, 143] on icon at bounding box center [24, 148] width 12 height 10
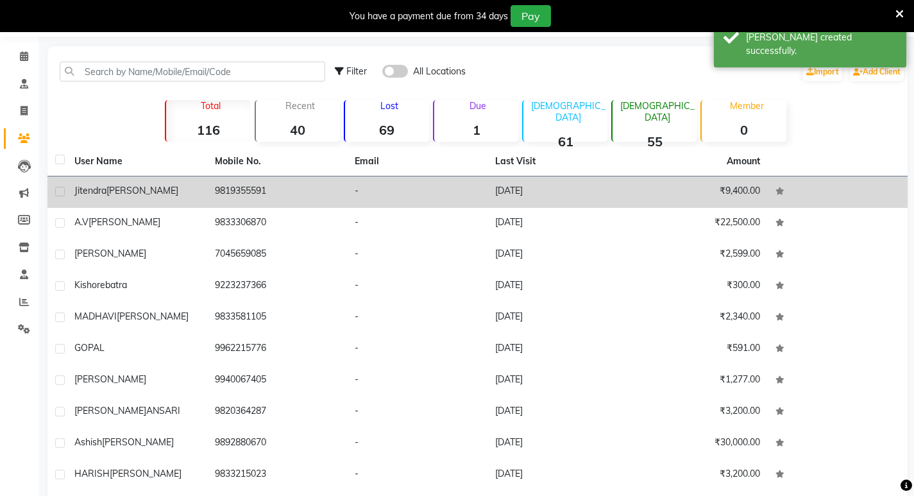
click at [127, 191] on span "[PERSON_NAME]" at bounding box center [142, 191] width 72 height 12
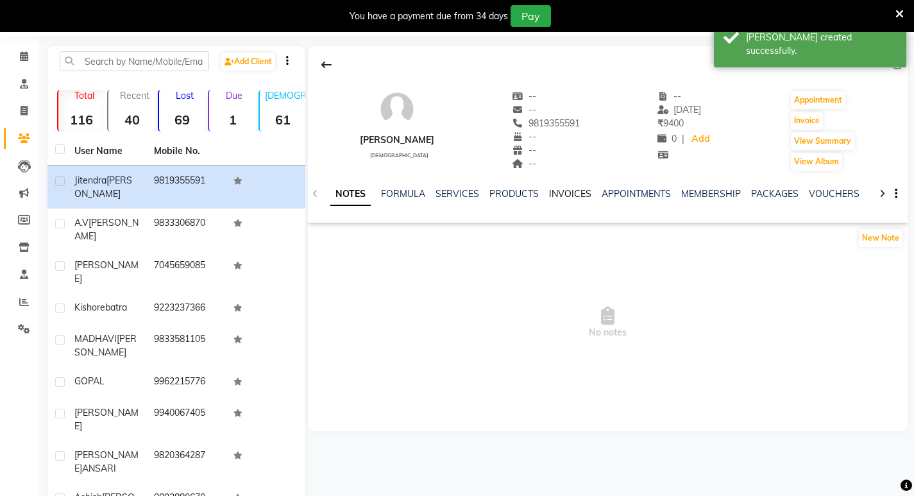
click at [564, 195] on link "INVOICES" at bounding box center [570, 194] width 42 height 12
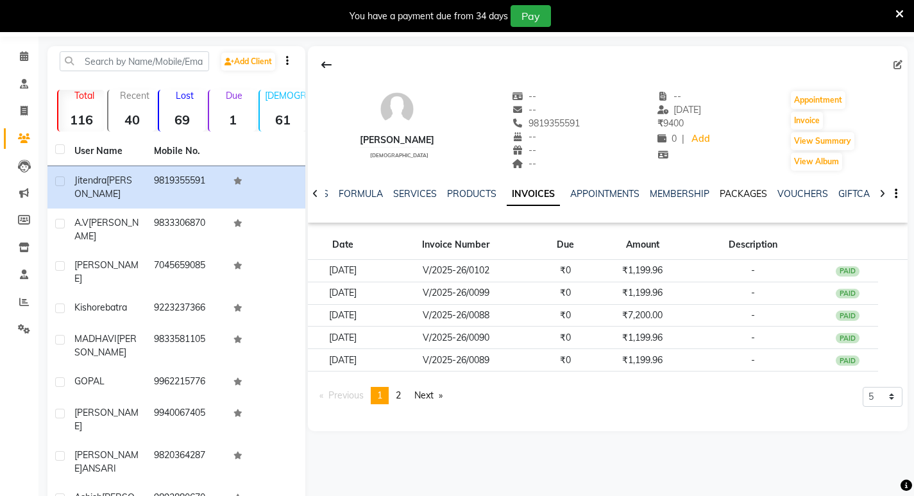
click at [747, 196] on link "PACKAGES" at bounding box center [743, 194] width 47 height 12
